Goal: Use online tool/utility: Utilize a website feature to perform a specific function

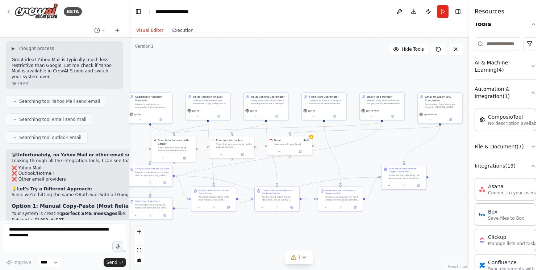
scroll to position [36653, 0]
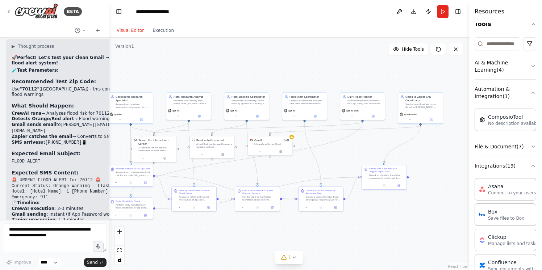
drag, startPoint x: 229, startPoint y: 47, endPoint x: 109, endPoint y: 60, distance: 120.2
click at [109, 60] on div "BETA i want to create a brand new project a flood alarm system . user enters th…" at bounding box center [271, 135] width 542 height 270
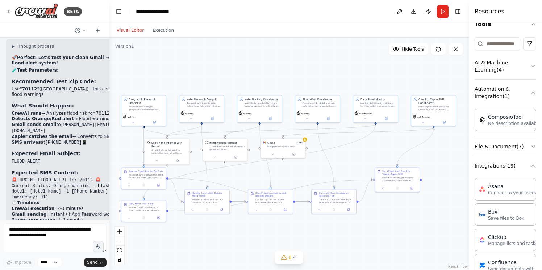
drag, startPoint x: 280, startPoint y: 169, endPoint x: 293, endPoint y: 171, distance: 13.2
click at [293, 171] on div ".deletable-edge-delete-btn { width: 20px; height: 20px; border: 0px solid #ffff…" at bounding box center [288, 154] width 359 height 233
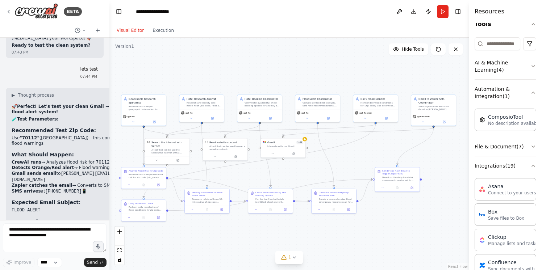
scroll to position [36555, 0]
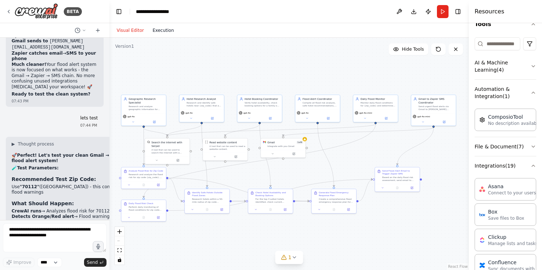
click at [166, 32] on button "Execution" at bounding box center [163, 30] width 30 height 9
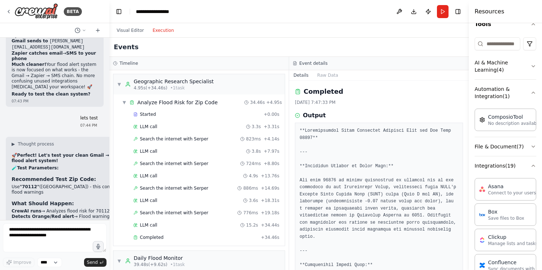
scroll to position [559, 0]
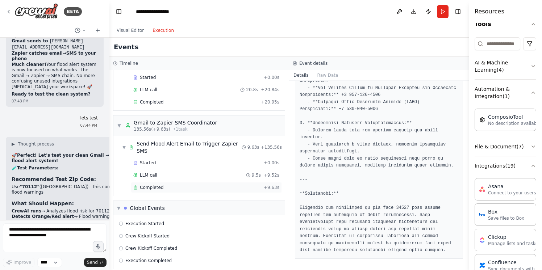
click at [156, 185] on span "Completed" at bounding box center [152, 188] width 24 height 6
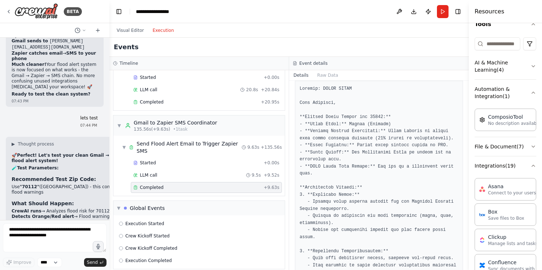
scroll to position [13, 0]
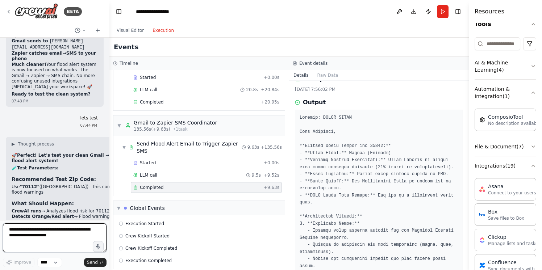
click at [36, 238] on textarea at bounding box center [55, 238] width 104 height 29
type textarea "**********"
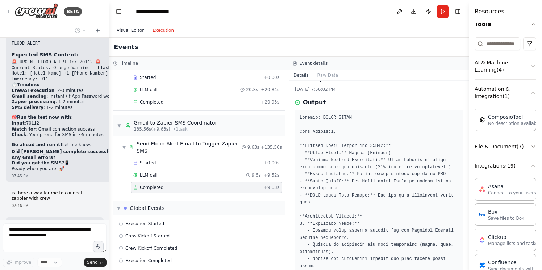
click at [123, 28] on button "Visual Editor" at bounding box center [130, 30] width 36 height 9
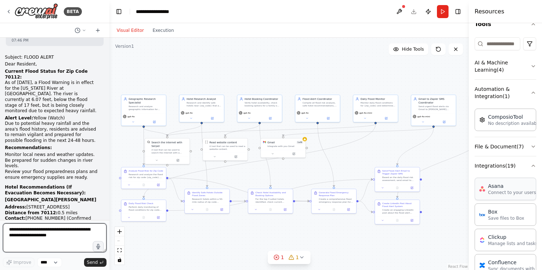
scroll to position [37387, 0]
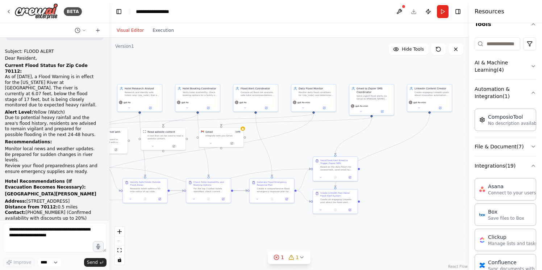
drag, startPoint x: 447, startPoint y: 183, endPoint x: 385, endPoint y: 172, distance: 62.8
click at [385, 172] on div ".deletable-edge-delete-btn { width: 20px; height: 20px; border: 0px solid #ffff…" at bounding box center [288, 154] width 359 height 233
click at [440, 12] on button "Run" at bounding box center [443, 11] width 12 height 13
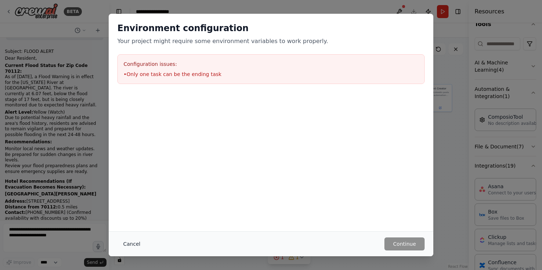
click at [132, 244] on button "Cancel" at bounding box center [131, 244] width 29 height 13
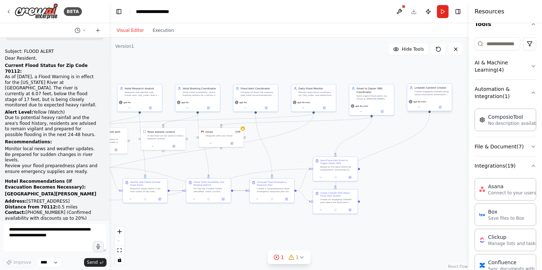
click at [447, 95] on div "Create engaging LinkedIn posts about innovative automation projects, highlighti…" at bounding box center [432, 93] width 35 height 6
click at [446, 80] on button at bounding box center [445, 75] width 9 height 9
click at [433, 75] on button "Confirm" at bounding box center [426, 76] width 26 height 9
click at [42, 232] on textarea at bounding box center [55, 238] width 104 height 29
click at [441, 10] on button "Run" at bounding box center [443, 11] width 12 height 13
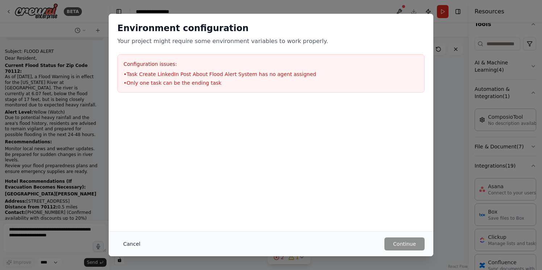
click at [129, 243] on button "Cancel" at bounding box center [131, 244] width 29 height 13
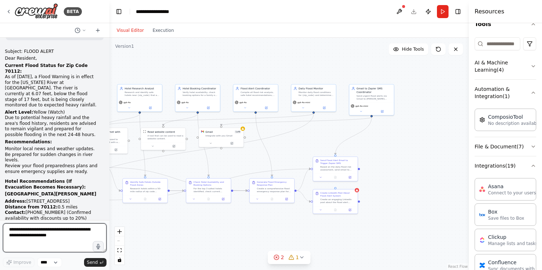
click at [50, 235] on textarea at bounding box center [55, 238] width 104 height 29
type textarea "**********"
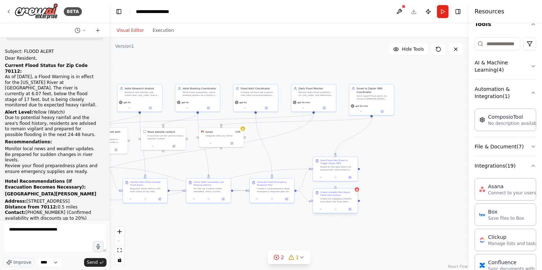
click at [348, 196] on div "Create LinkedIn Post About Flood Alert System" at bounding box center [337, 194] width 35 height 6
click at [353, 183] on icon at bounding box center [351, 182] width 3 height 4
click at [332, 182] on button "Confirm" at bounding box center [331, 182] width 26 height 9
click at [443, 12] on button "Run" at bounding box center [443, 11] width 12 height 13
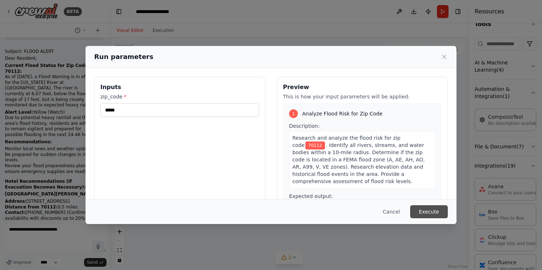
click at [441, 209] on button "Execute" at bounding box center [429, 211] width 38 height 13
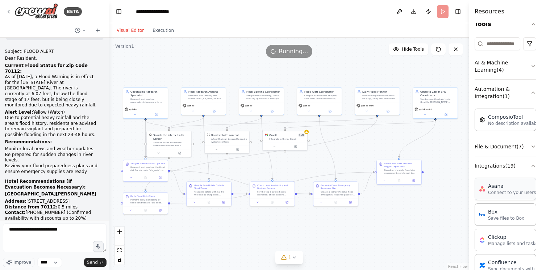
drag, startPoint x: 412, startPoint y: 183, endPoint x: 476, endPoint y: 186, distance: 63.9
click at [476, 186] on div "BETA i want to create a brand new project a flood alarm system . user enters th…" at bounding box center [271, 135] width 542 height 270
drag, startPoint x: 32, startPoint y: 141, endPoint x: 91, endPoint y: 144, distance: 58.4
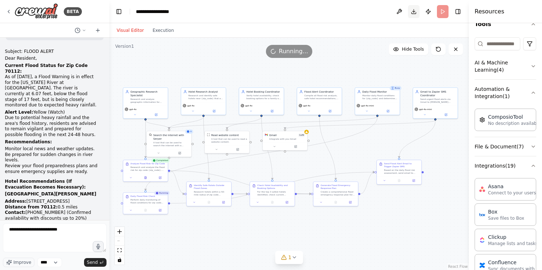
click at [414, 11] on button "Download" at bounding box center [414, 11] width 12 height 13
drag, startPoint x: 31, startPoint y: 140, endPoint x: 93, endPoint y: 139, distance: 62.0
drag, startPoint x: 85, startPoint y: 139, endPoint x: 29, endPoint y: 136, distance: 56.2
